Goal: Find contact information: Find contact information

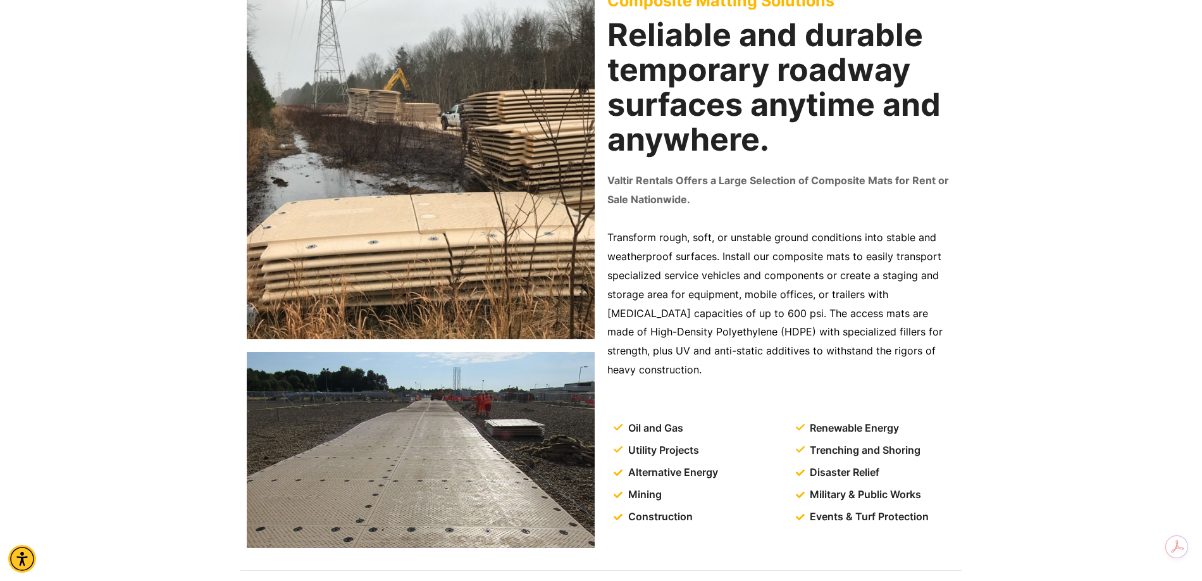
scroll to position [190, 0]
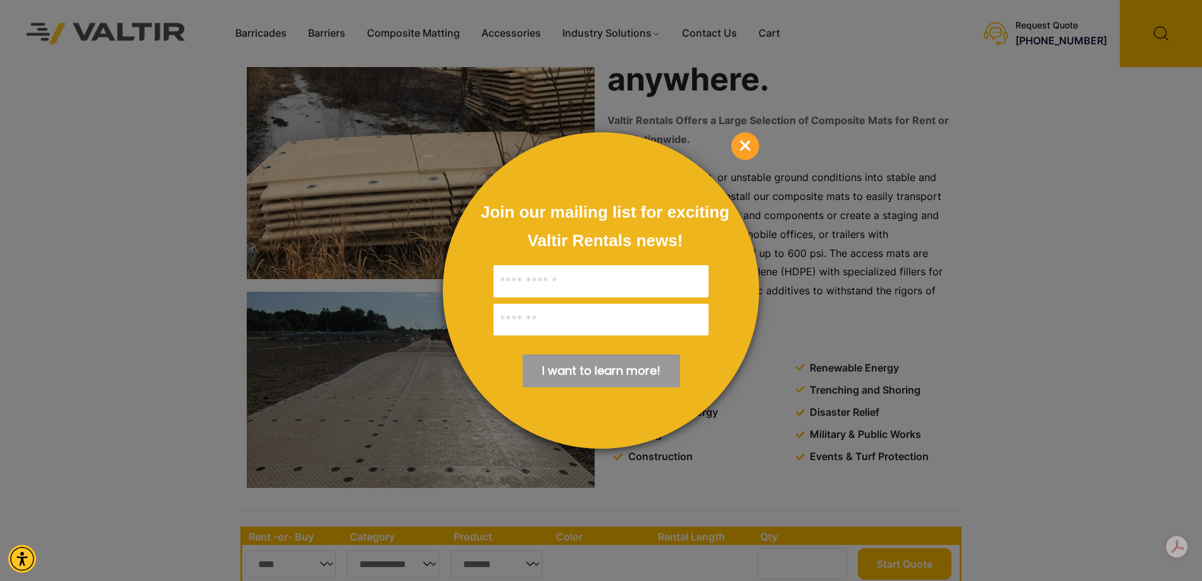
click at [750, 149] on span "×" at bounding box center [745, 146] width 28 height 28
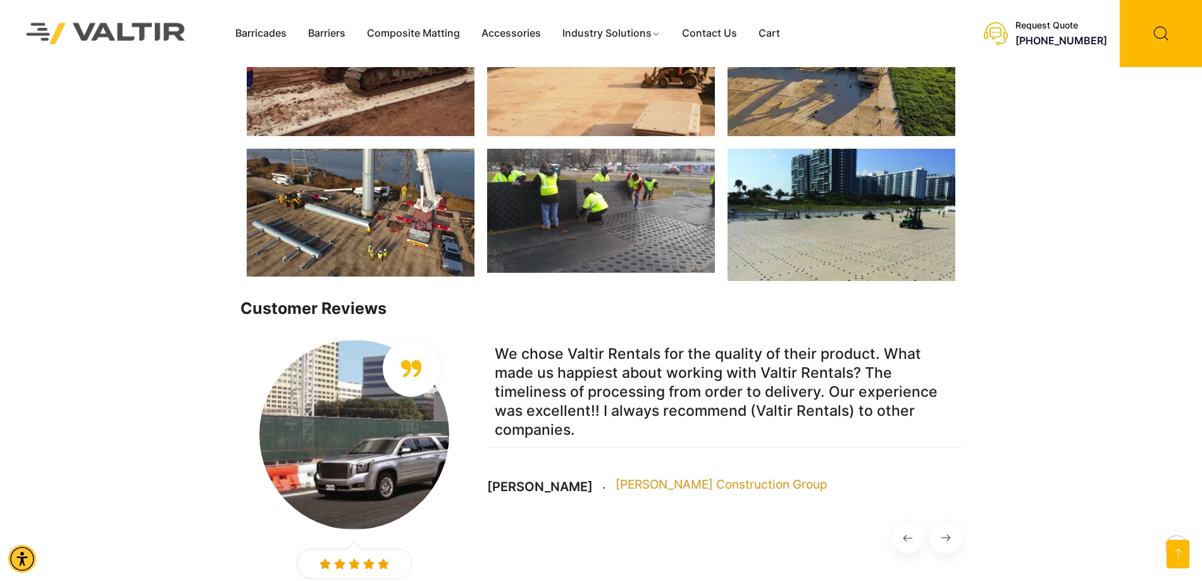
scroll to position [2833, 0]
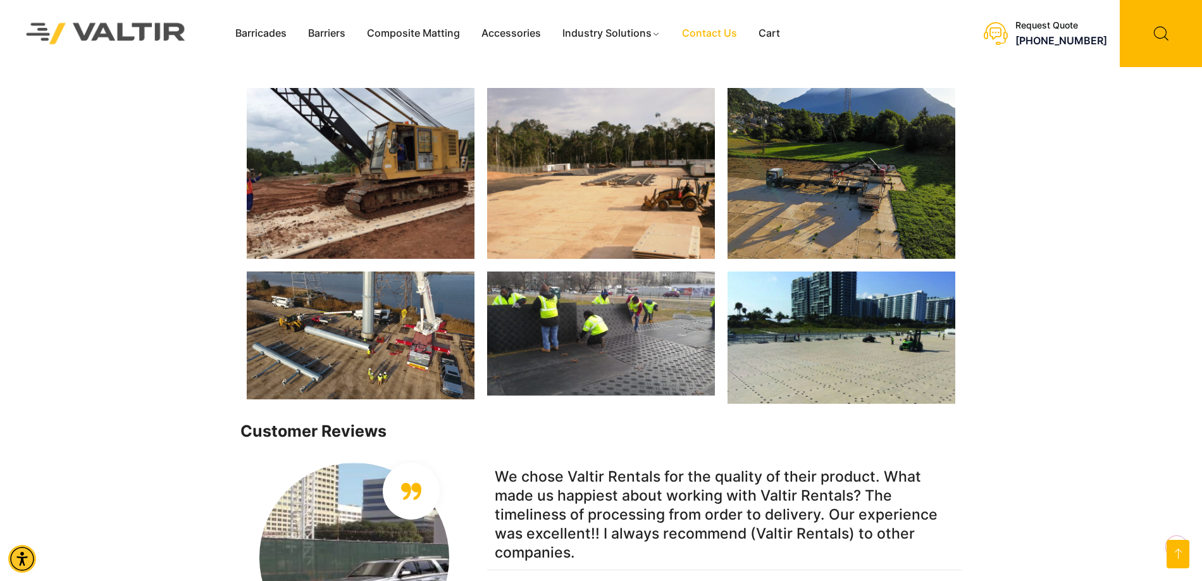
click at [715, 37] on link "Contact Us" at bounding box center [709, 33] width 77 height 19
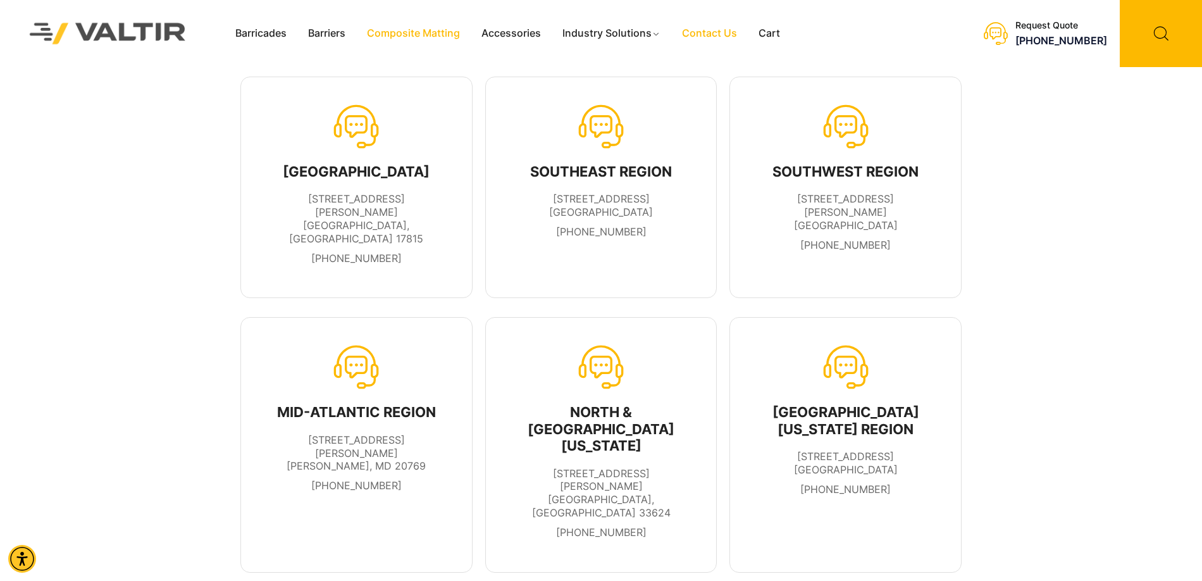
click at [437, 35] on link "Composite Matting" at bounding box center [413, 33] width 114 height 19
